Goal: Task Accomplishment & Management: Use online tool/utility

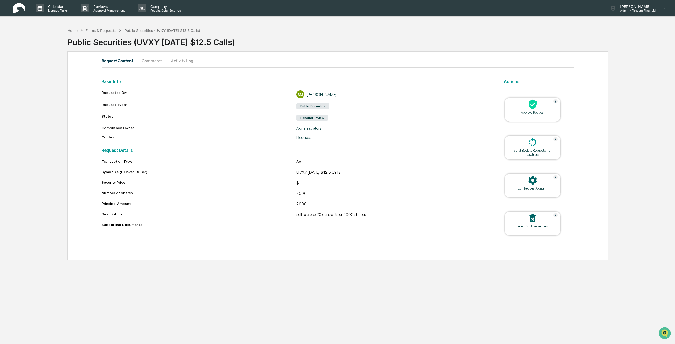
click at [530, 112] on div "Approve Request" at bounding box center [532, 112] width 47 height 4
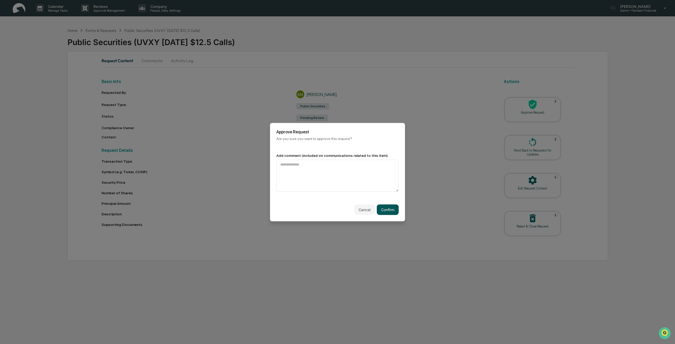
click at [390, 210] on button "Confirm" at bounding box center [388, 209] width 22 height 11
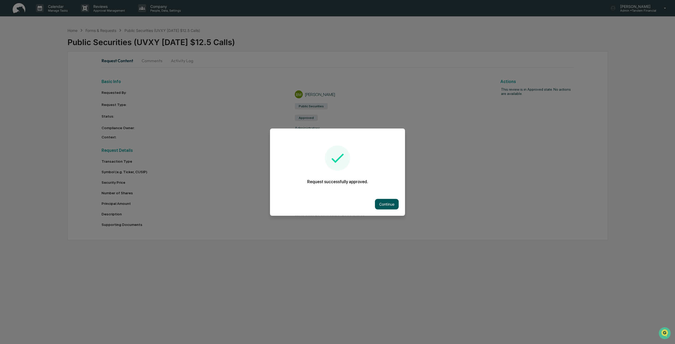
click at [390, 203] on button "Continue" at bounding box center [387, 204] width 24 height 11
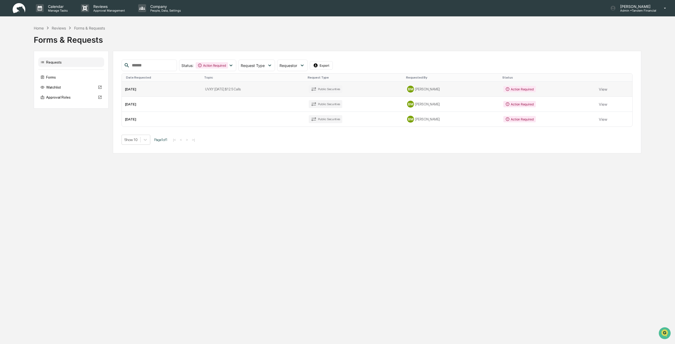
click at [594, 89] on td "Action Required" at bounding box center [547, 89] width 95 height 15
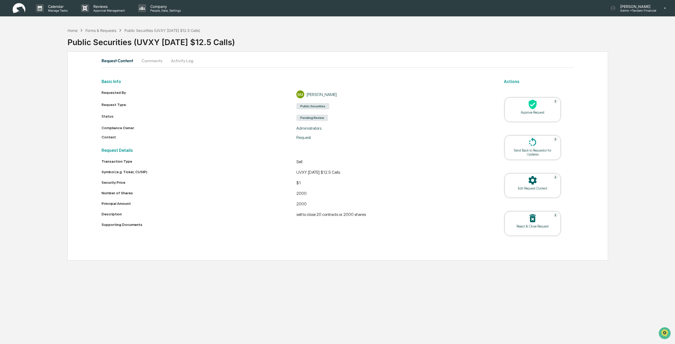
click at [534, 111] on div "Approve Request" at bounding box center [532, 112] width 47 height 4
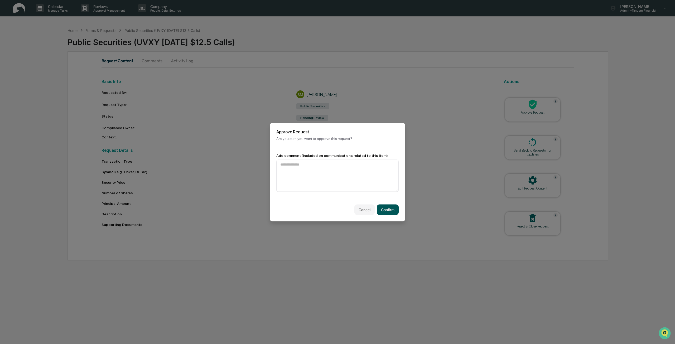
click at [391, 210] on button "Confirm" at bounding box center [388, 209] width 22 height 11
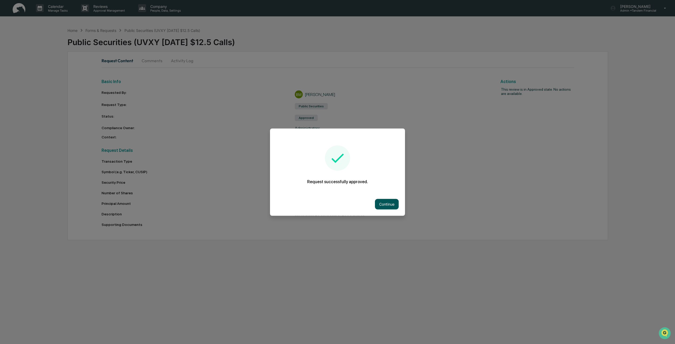
click at [390, 207] on button "Continue" at bounding box center [387, 204] width 24 height 11
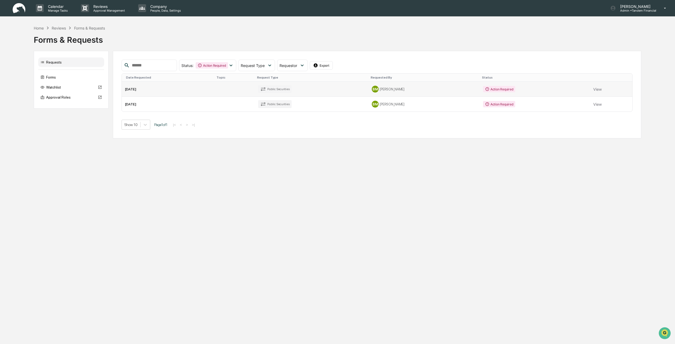
click at [305, 90] on td "Public Securities" at bounding box center [312, 89] width 114 height 15
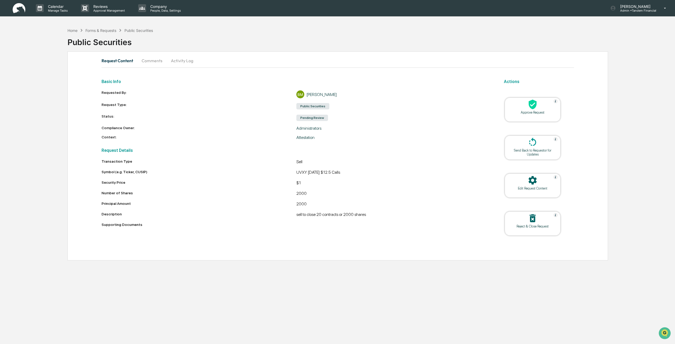
click at [525, 111] on div "Approve Request" at bounding box center [532, 112] width 47 height 4
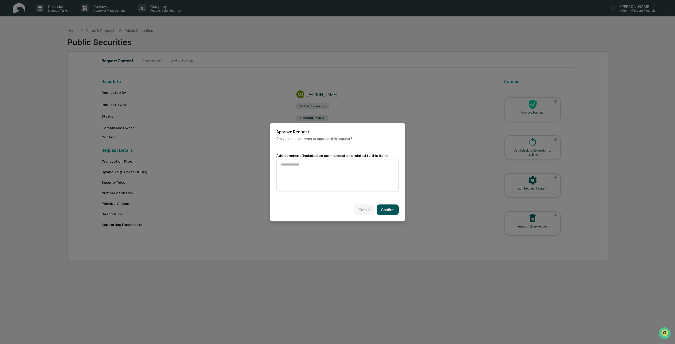
click at [382, 208] on button "Confirm" at bounding box center [388, 209] width 22 height 11
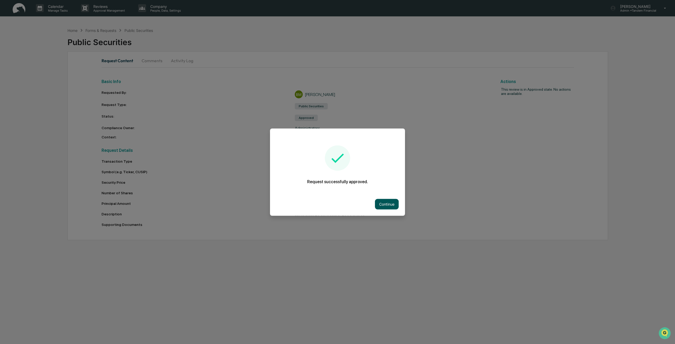
click at [388, 204] on button "Continue" at bounding box center [387, 204] width 24 height 11
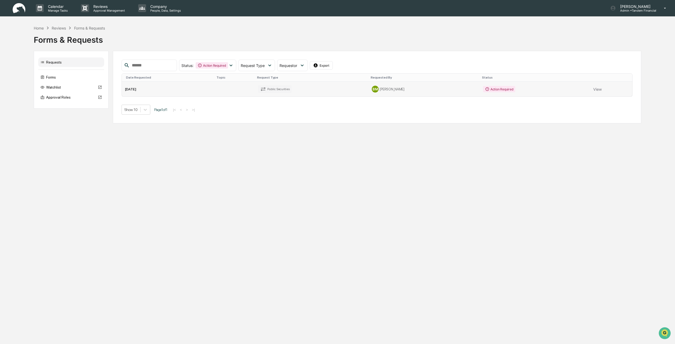
click at [346, 90] on td "Public Securities" at bounding box center [312, 89] width 114 height 15
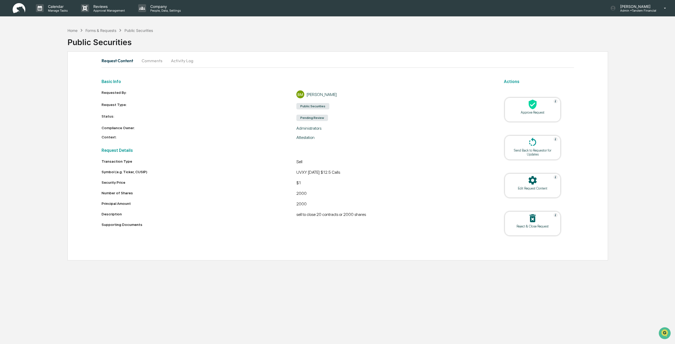
click at [544, 109] on div at bounding box center [532, 104] width 53 height 11
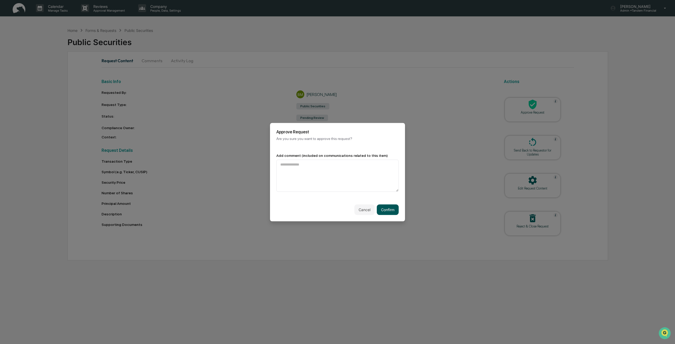
click at [394, 207] on button "Confirm" at bounding box center [388, 209] width 22 height 11
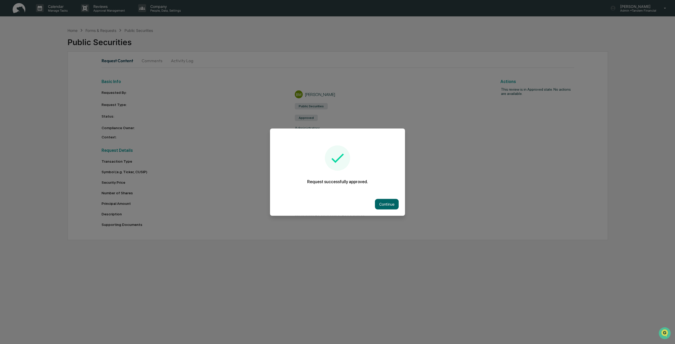
drag, startPoint x: 393, startPoint y: 206, endPoint x: 396, endPoint y: 204, distance: 3.0
click at [395, 205] on button "Continue" at bounding box center [387, 204] width 24 height 11
